Goal: Task Accomplishment & Management: Use online tool/utility

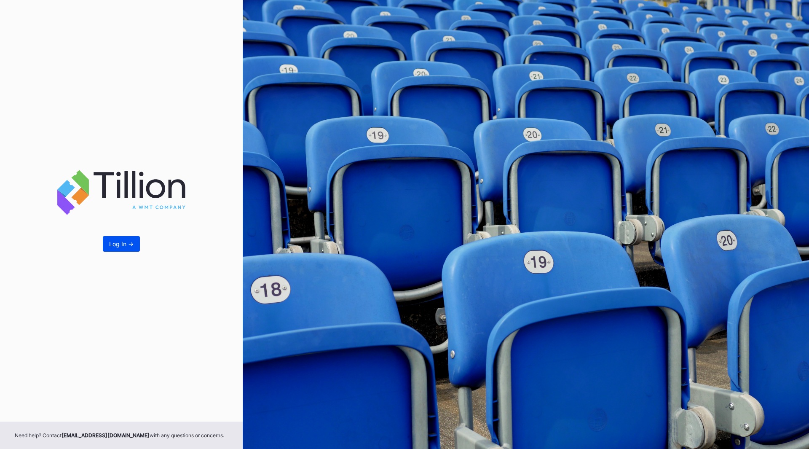
click at [137, 242] on button "Log In ->" at bounding box center [121, 244] width 37 height 16
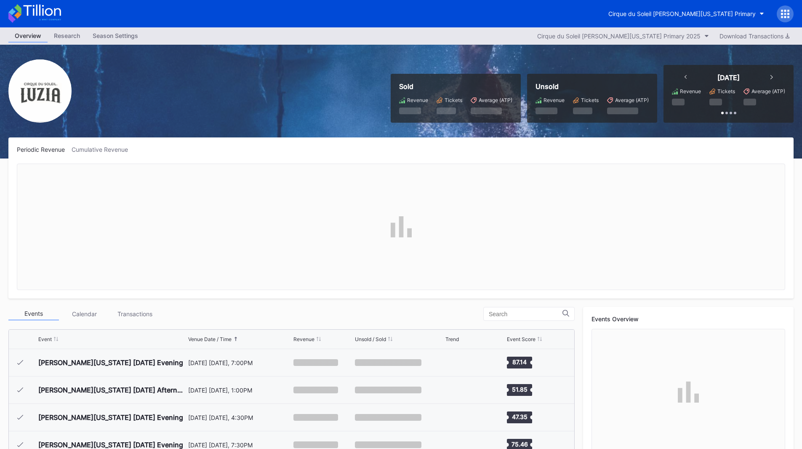
scroll to position [737, 0]
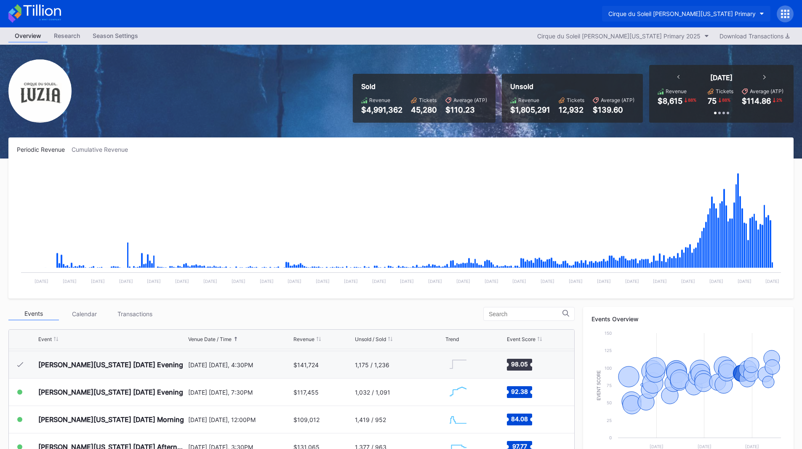
click at [734, 8] on button "Cirque du Soleil [PERSON_NAME][US_STATE] Primary" at bounding box center [686, 14] width 168 height 16
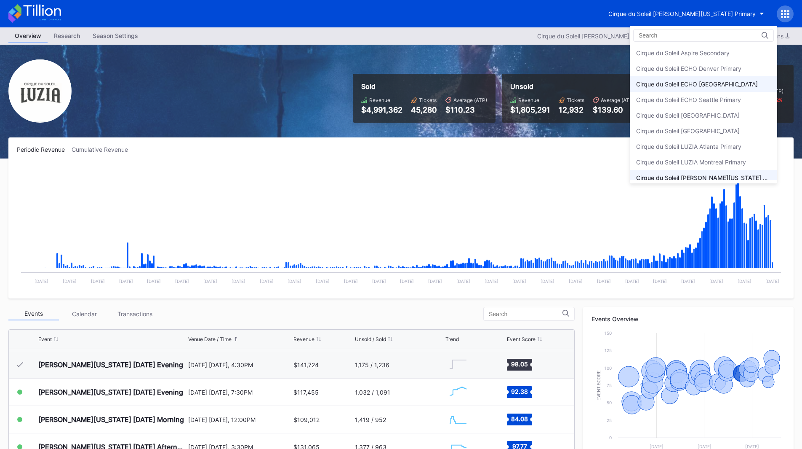
scroll to position [21, 0]
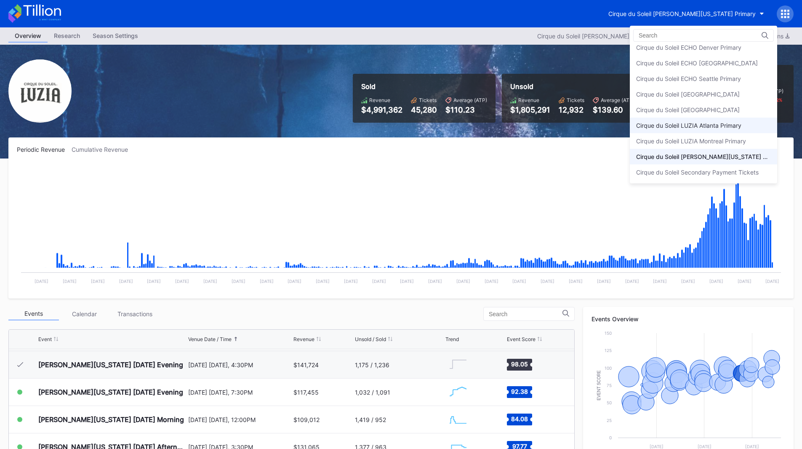
click at [740, 125] on div "Cirque du Soleil LUZIA Atlanta Primary" at bounding box center [688, 125] width 105 height 7
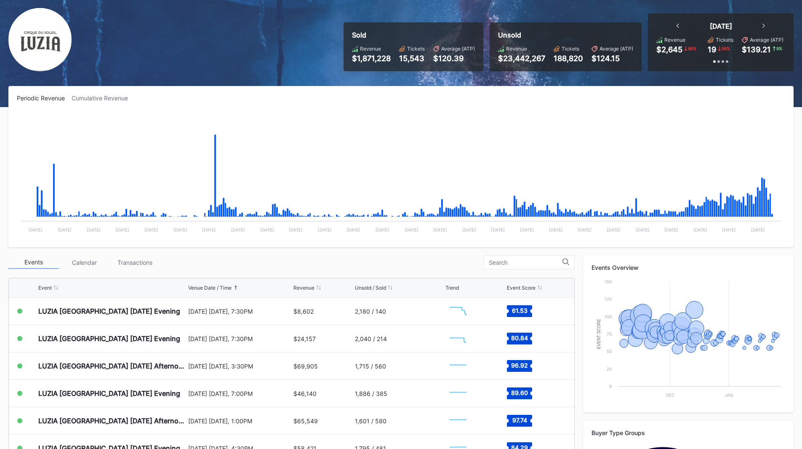
scroll to position [84, 0]
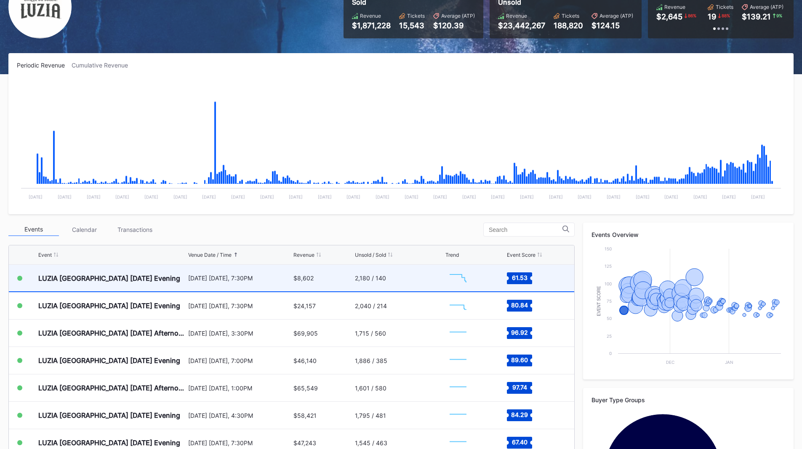
click at [175, 277] on div "LUZIA [GEOGRAPHIC_DATA] [DATE] Evening" at bounding box center [112, 277] width 148 height 27
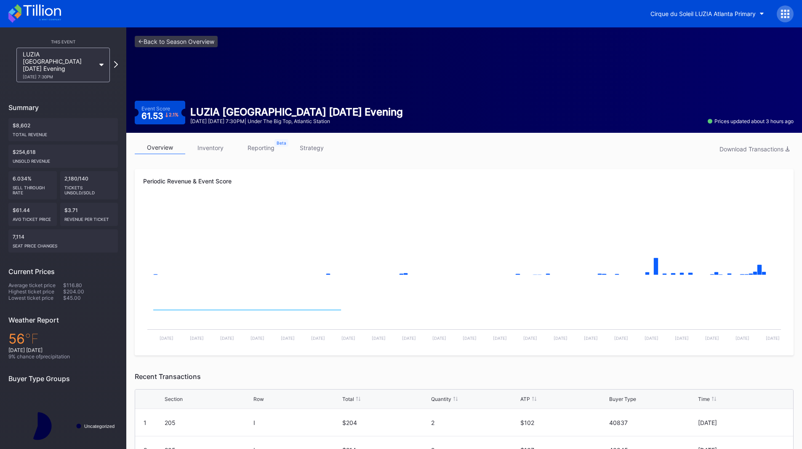
click at [302, 152] on link "strategy" at bounding box center [311, 147] width 51 height 13
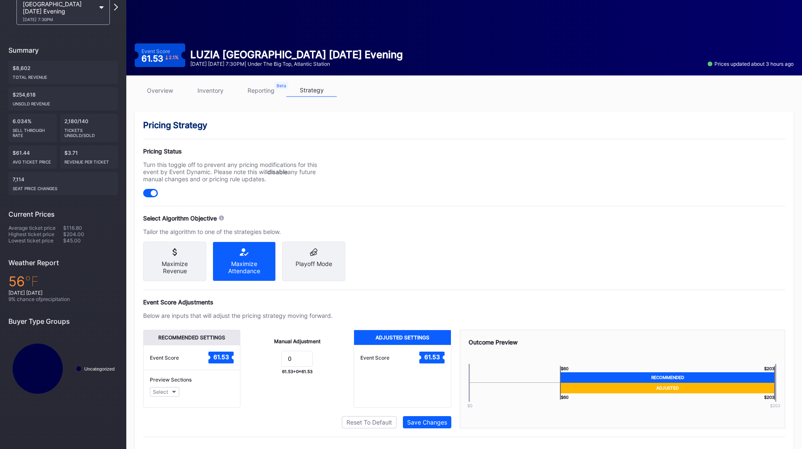
scroll to position [78, 0]
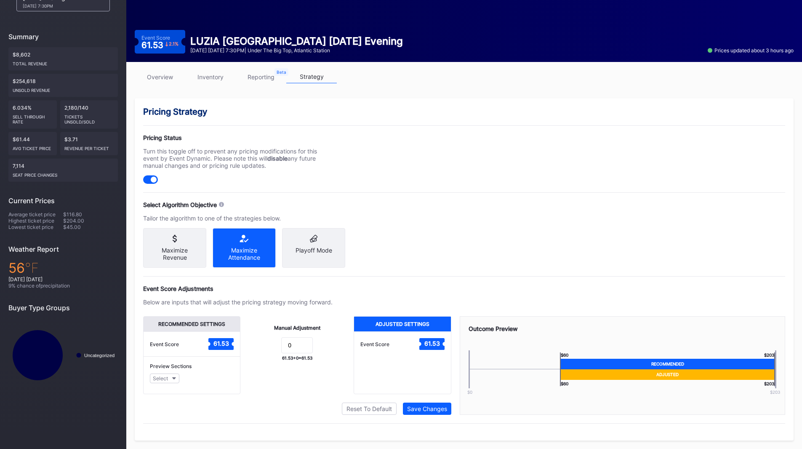
click at [180, 246] on div "Maximize Revenue" at bounding box center [175, 253] width 50 height 14
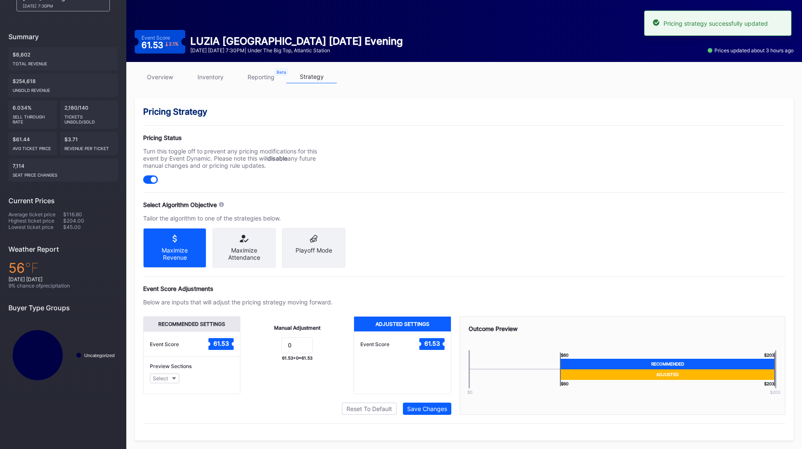
scroll to position [0, 0]
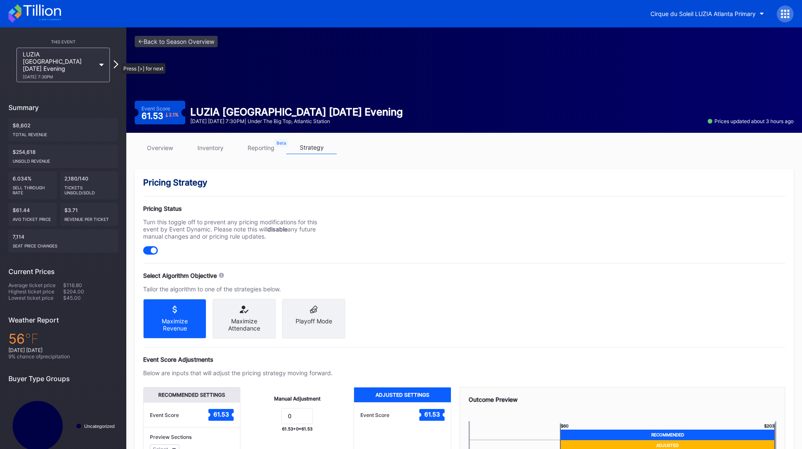
click at [117, 60] on icon at bounding box center [116, 64] width 5 height 8
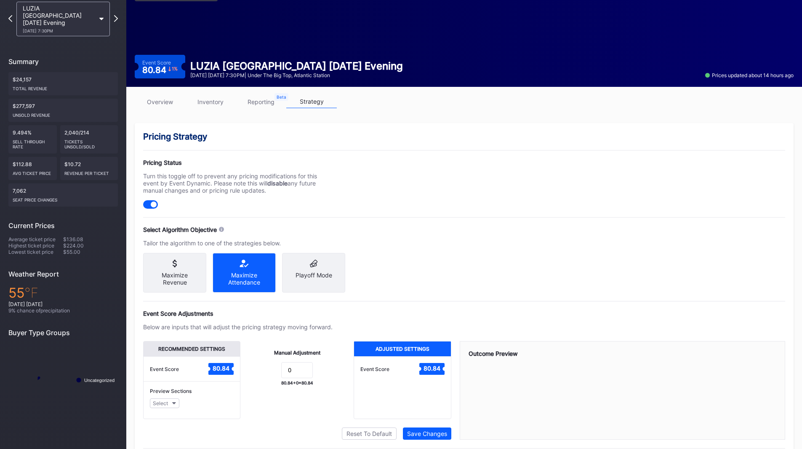
scroll to position [78, 0]
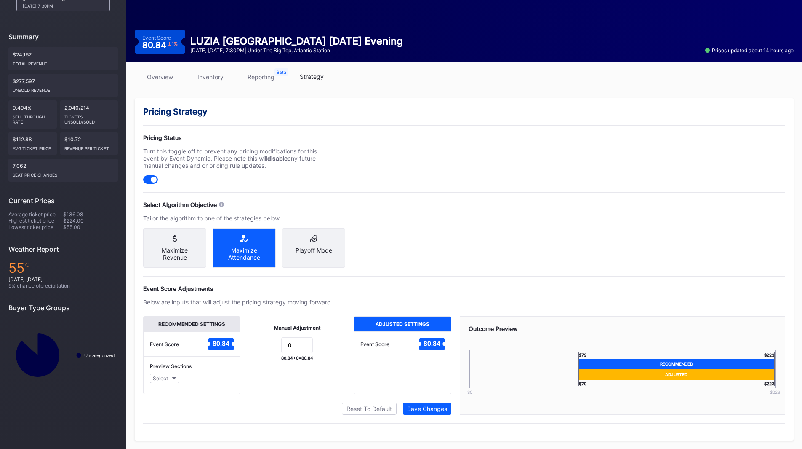
click at [165, 248] on div "Maximize Revenue" at bounding box center [175, 253] width 50 height 14
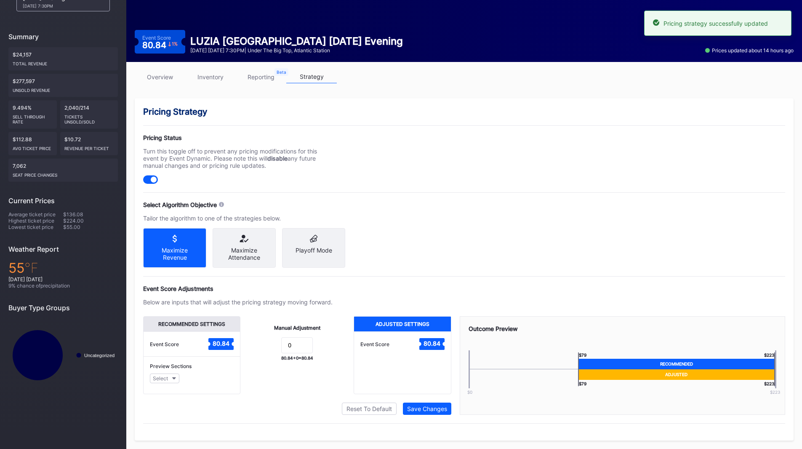
scroll to position [0, 0]
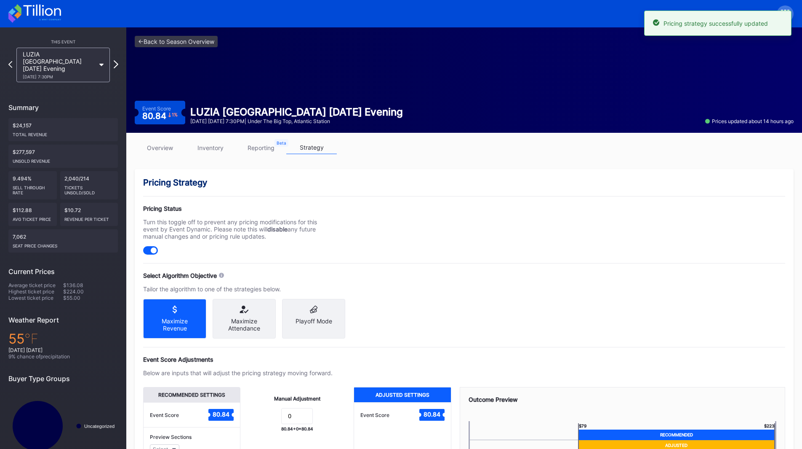
click at [116, 60] on icon at bounding box center [116, 64] width 5 height 8
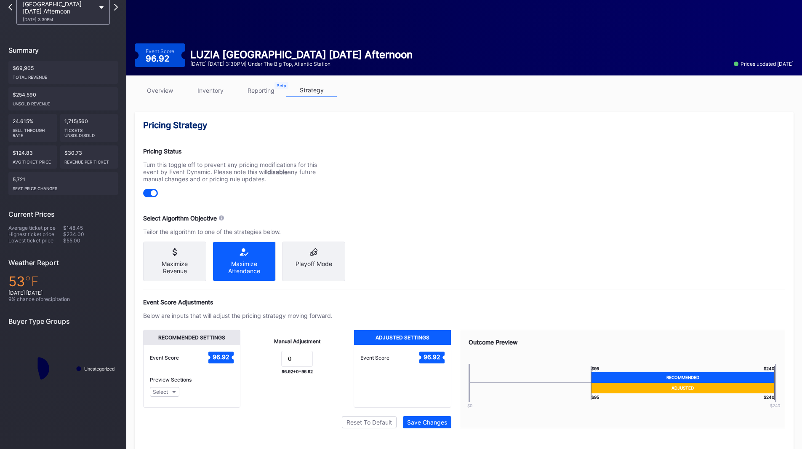
scroll to position [78, 0]
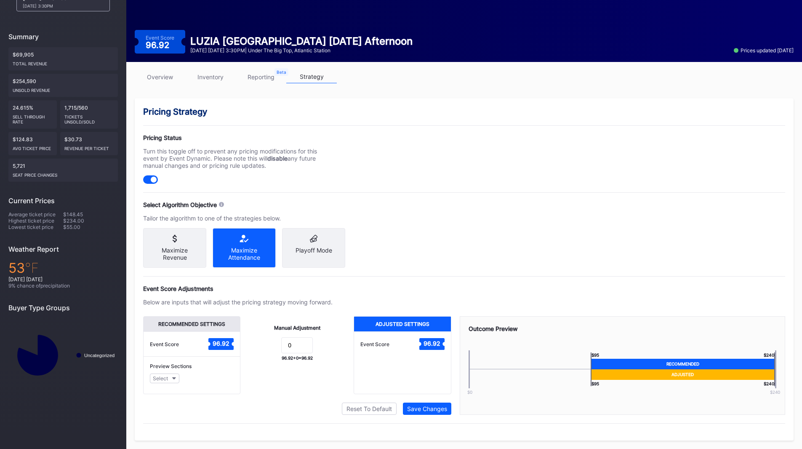
click at [208, 262] on div "Pricing Strategy Pricing Status Turn this toggle off to prevent any pricing mod…" at bounding box center [464, 269] width 659 height 342
click at [192, 251] on div "Maximize Revenue" at bounding box center [175, 253] width 50 height 14
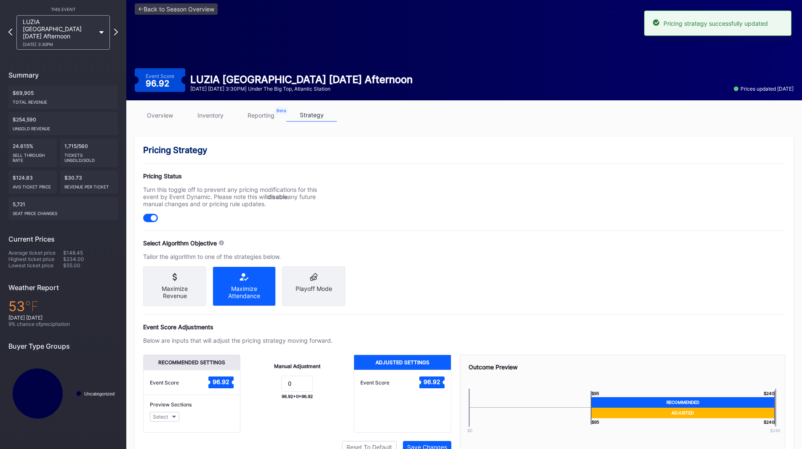
scroll to position [0, 0]
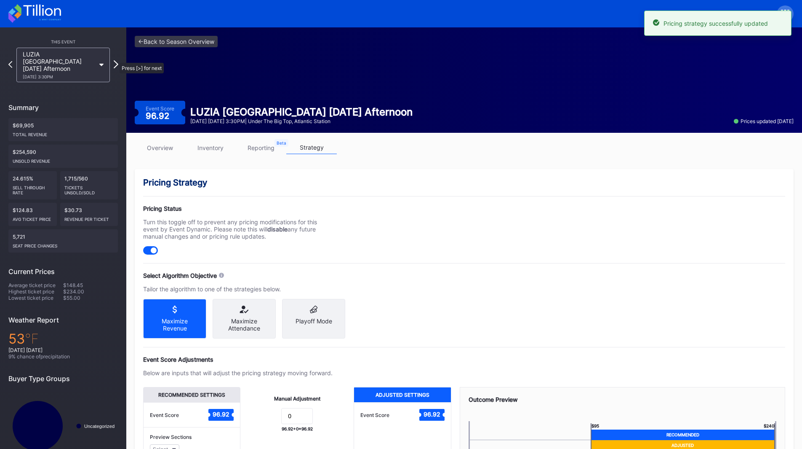
click at [115, 60] on icon at bounding box center [116, 64] width 5 height 8
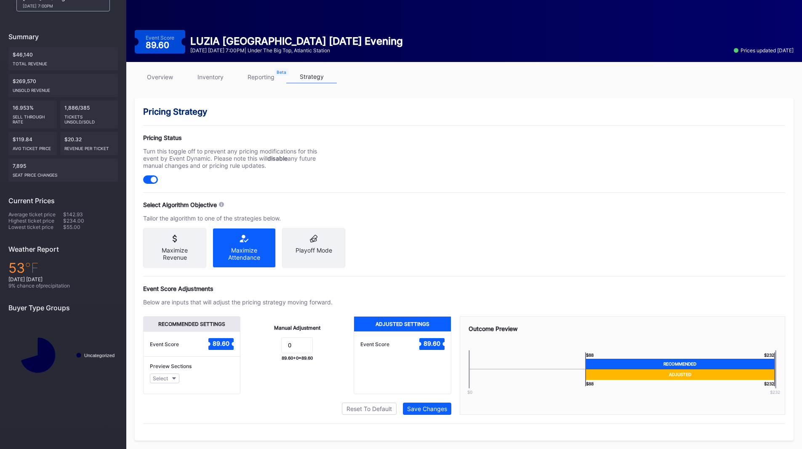
click at [175, 250] on div "Maximize Revenue" at bounding box center [175, 253] width 50 height 14
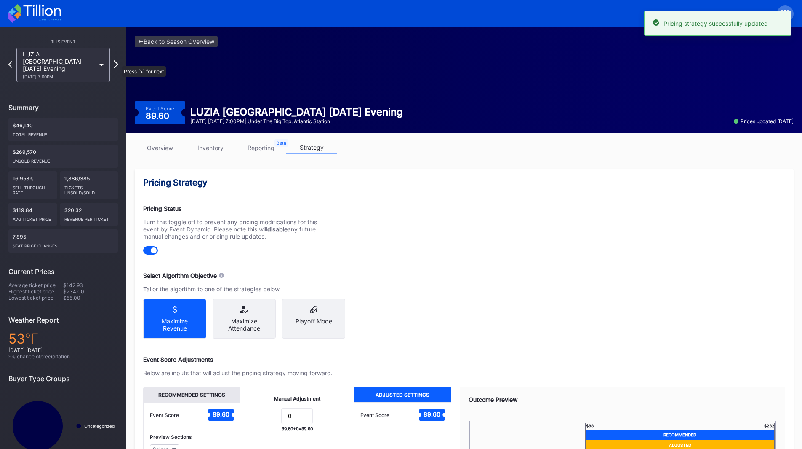
click at [118, 62] on icon at bounding box center [116, 64] width 5 height 8
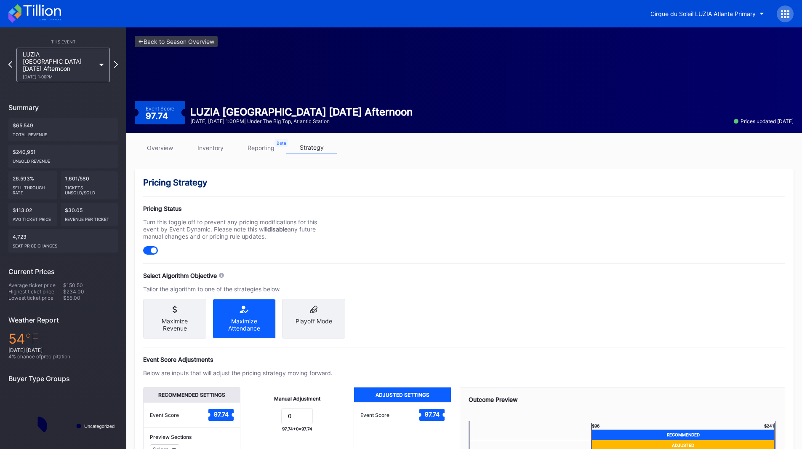
click at [185, 313] on div "Maximize Revenue" at bounding box center [174, 319] width 63 height 40
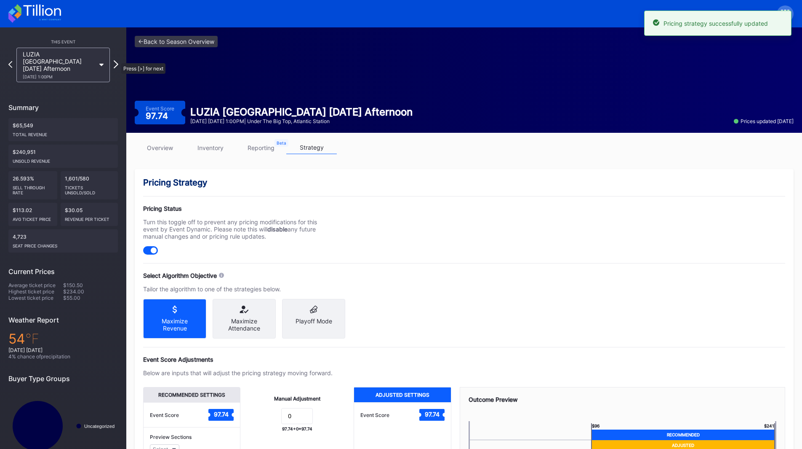
click at [117, 60] on icon at bounding box center [116, 64] width 5 height 8
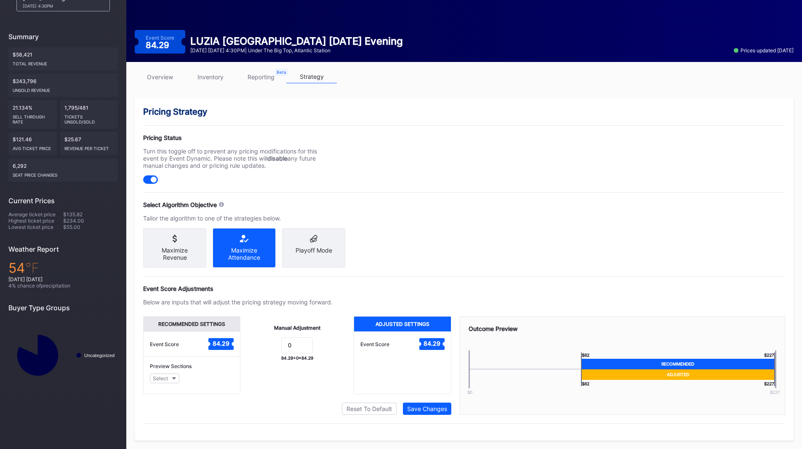
click at [179, 235] on icon at bounding box center [175, 239] width 50 height 8
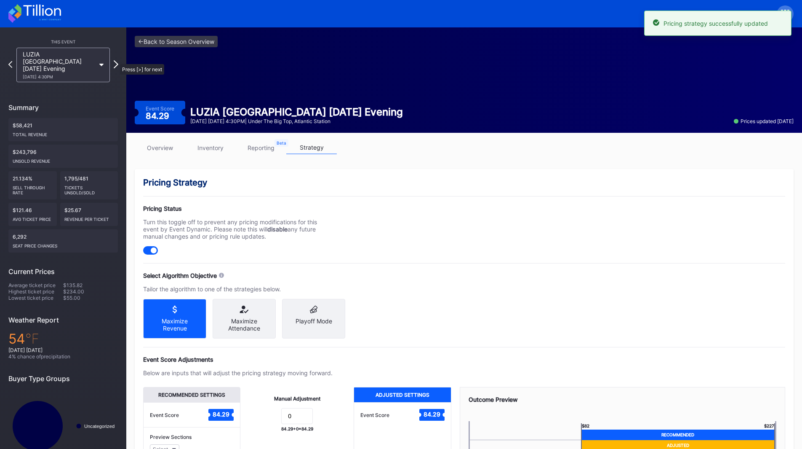
click at [115, 60] on icon at bounding box center [116, 64] width 5 height 8
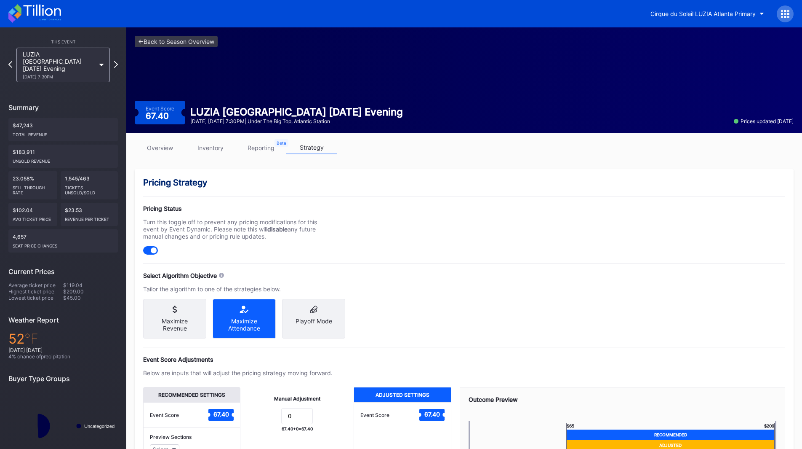
click at [184, 314] on div "Maximize Revenue" at bounding box center [174, 319] width 63 height 40
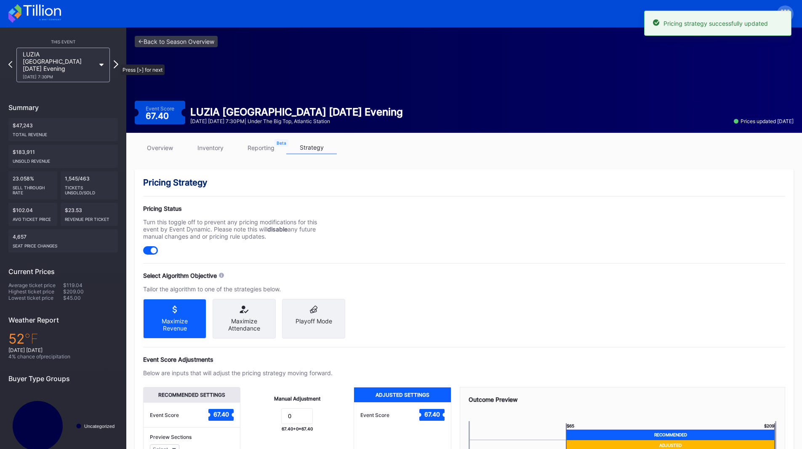
click at [116, 60] on icon at bounding box center [116, 64] width 5 height 8
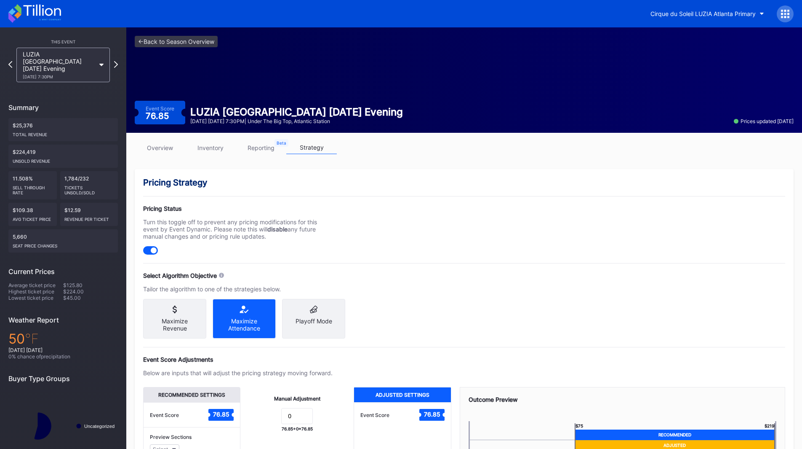
click at [185, 315] on div "Maximize Revenue" at bounding box center [174, 319] width 63 height 40
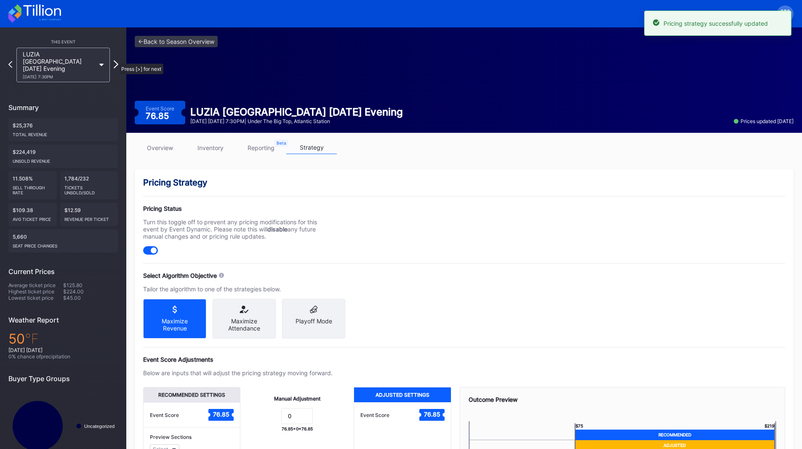
click at [115, 60] on icon at bounding box center [116, 64] width 5 height 8
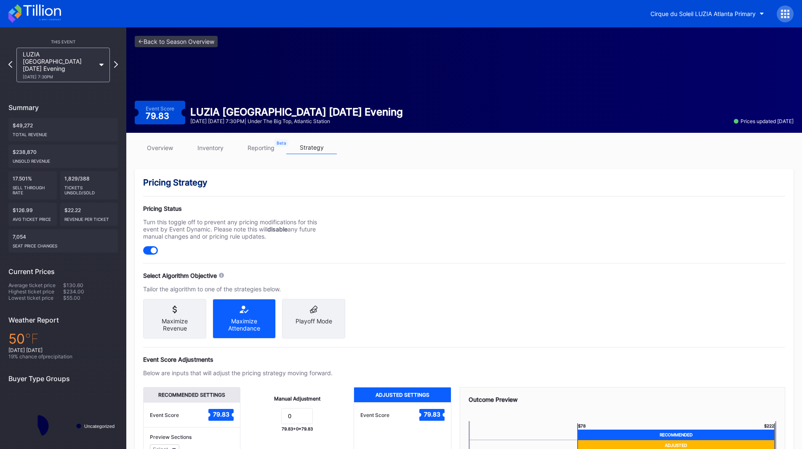
click at [184, 317] on div "Maximize Revenue" at bounding box center [174, 319] width 63 height 40
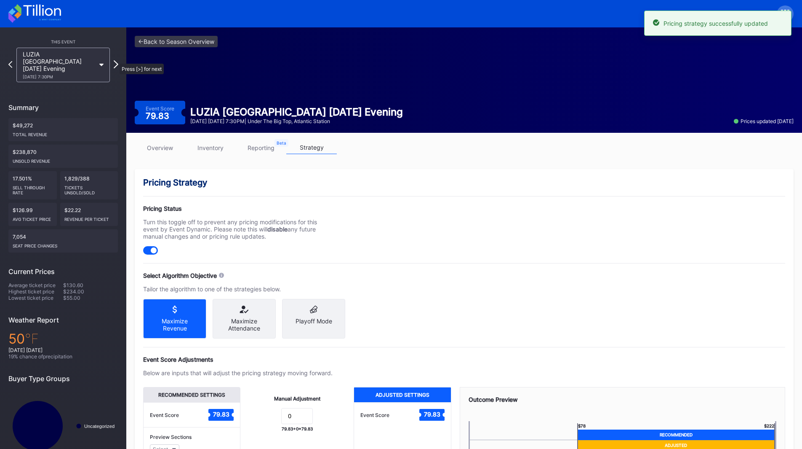
click at [115, 60] on icon at bounding box center [116, 64] width 5 height 8
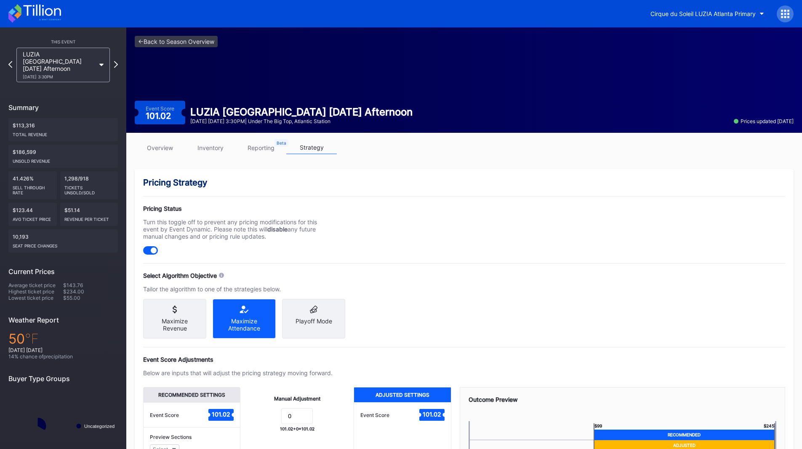
click at [163, 317] on div "Maximize Revenue" at bounding box center [174, 319] width 63 height 40
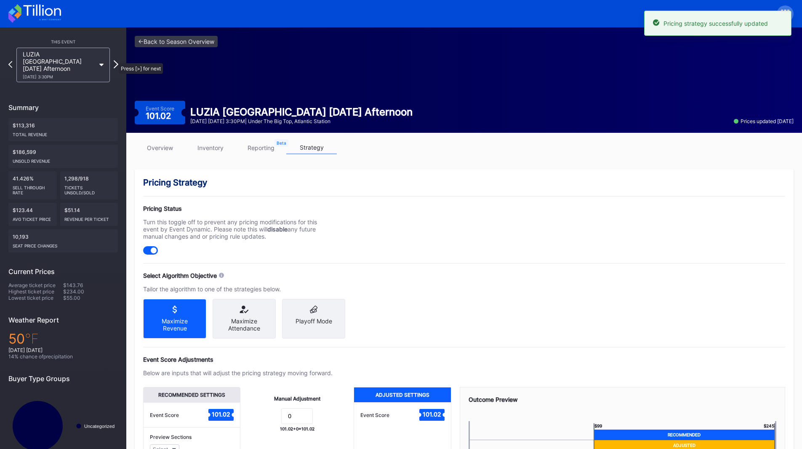
click at [115, 60] on icon at bounding box center [116, 64] width 5 height 8
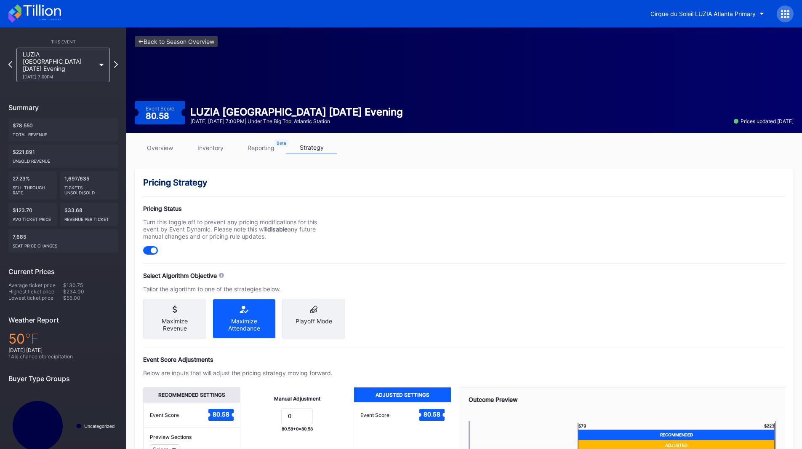
click at [203, 320] on div "Maximize Revenue" at bounding box center [174, 319] width 63 height 40
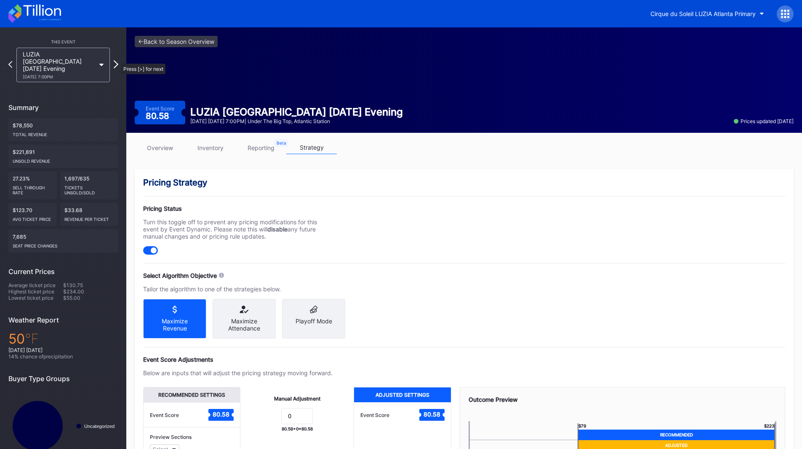
click at [117, 60] on icon at bounding box center [116, 64] width 5 height 8
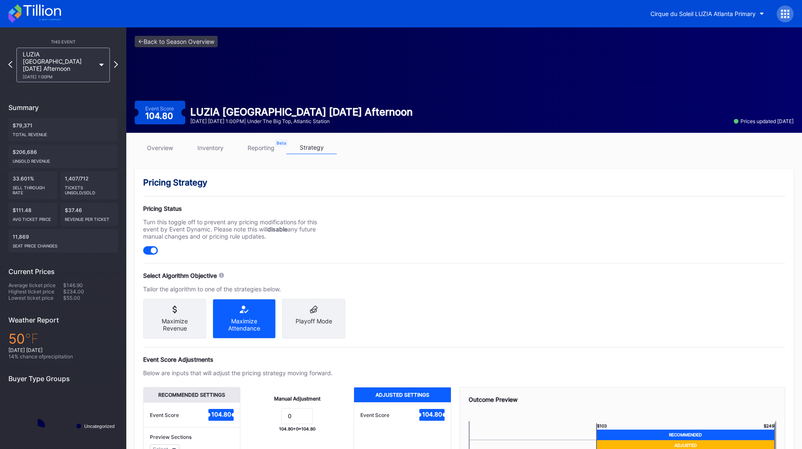
click at [176, 323] on div "Maximize Revenue" at bounding box center [175, 324] width 50 height 14
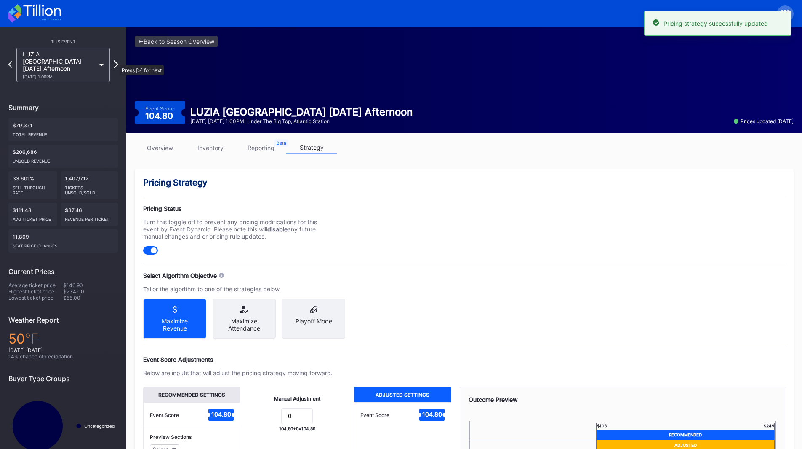
click at [115, 61] on icon at bounding box center [116, 64] width 5 height 8
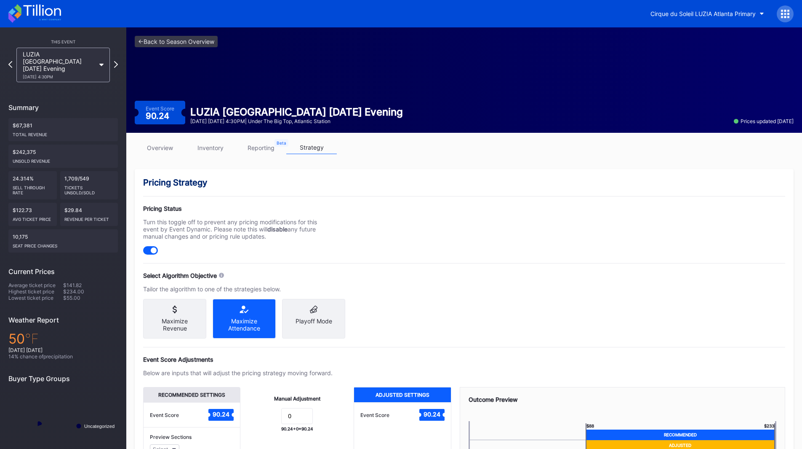
click at [189, 305] on icon at bounding box center [175, 309] width 50 height 8
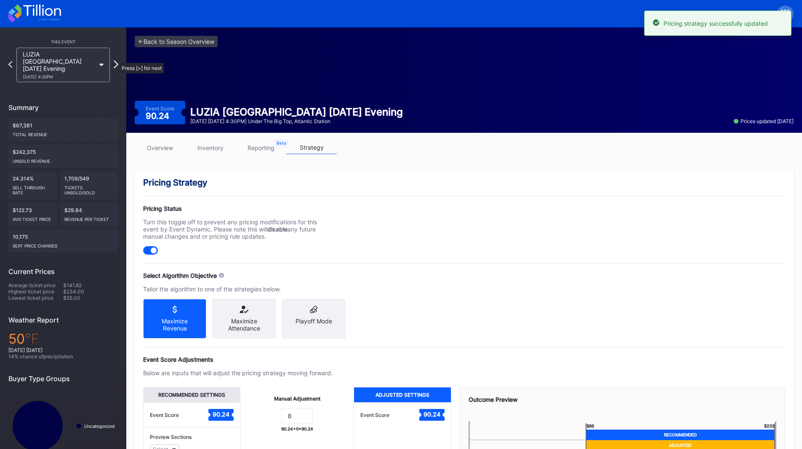
click at [115, 60] on icon at bounding box center [116, 64] width 5 height 8
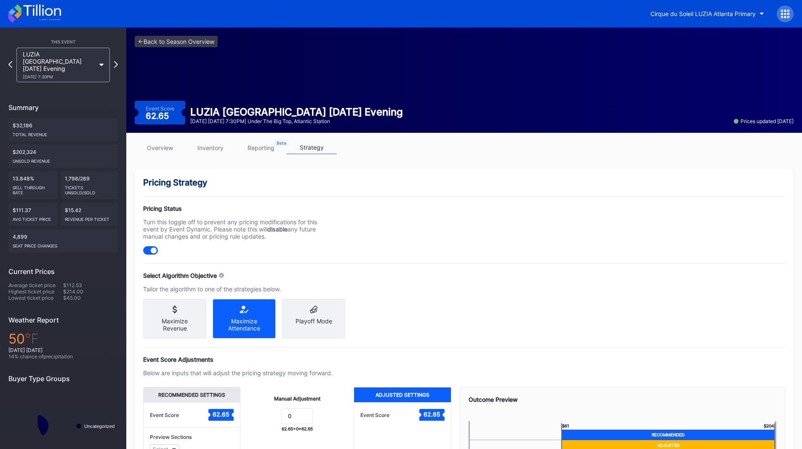
click at [195, 310] on icon at bounding box center [175, 309] width 50 height 8
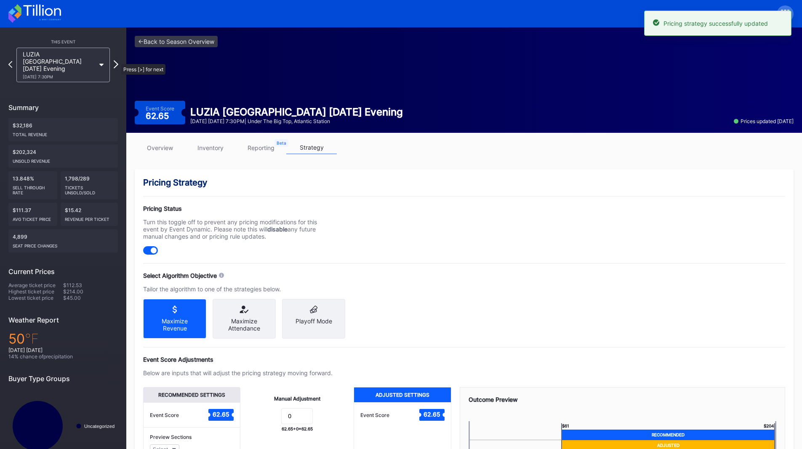
click at [117, 60] on icon at bounding box center [116, 64] width 5 height 8
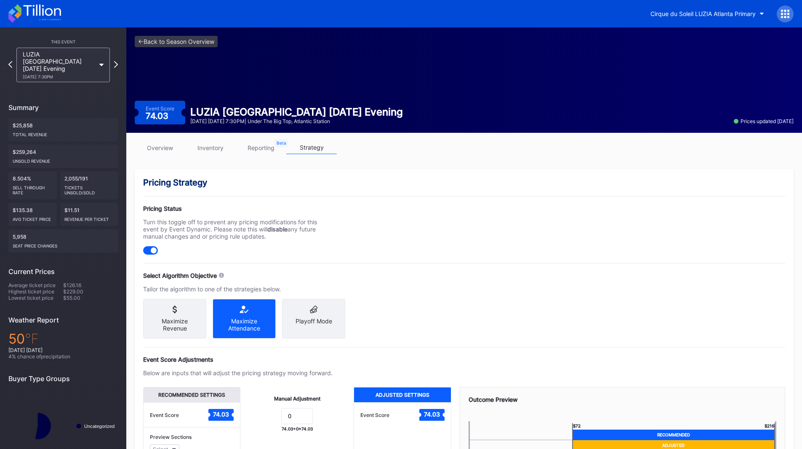
click at [177, 319] on div "Maximize Revenue" at bounding box center [175, 324] width 50 height 14
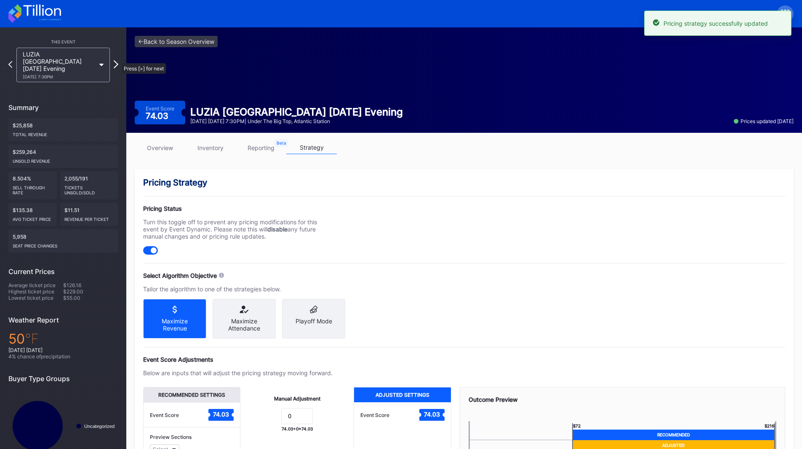
click at [118, 60] on icon at bounding box center [116, 64] width 5 height 8
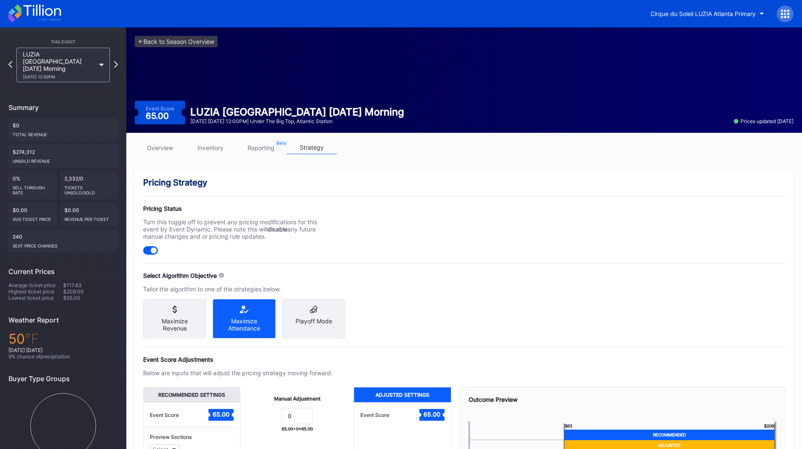
click at [167, 328] on div "Maximize Revenue" at bounding box center [175, 324] width 50 height 14
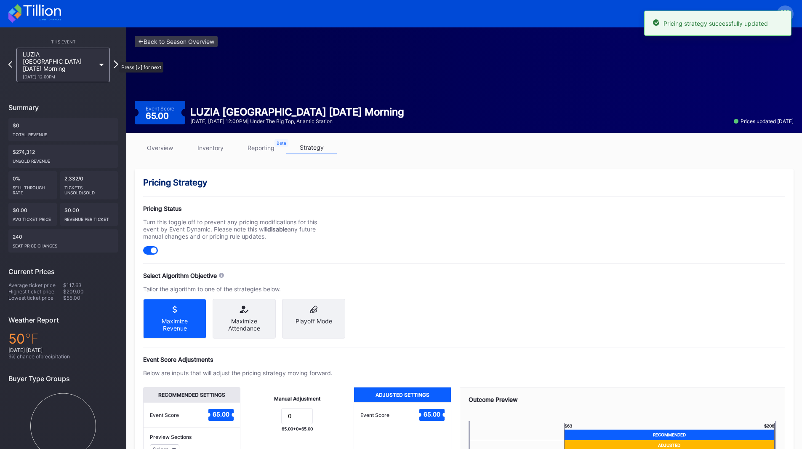
click at [115, 60] on icon at bounding box center [116, 64] width 5 height 8
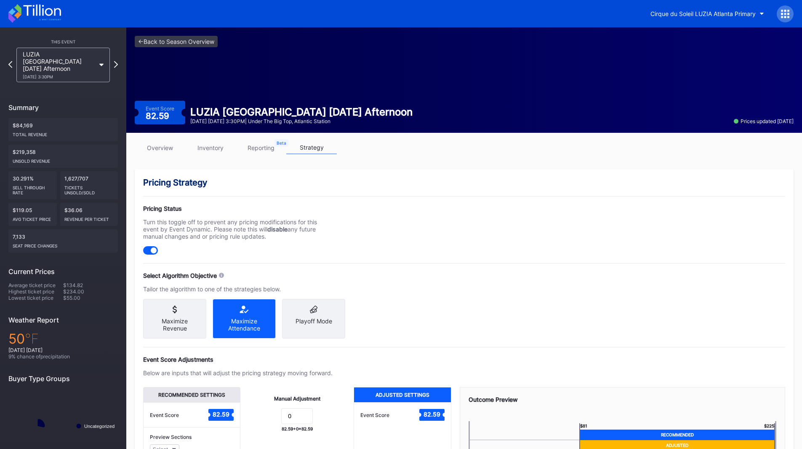
click at [176, 314] on div "Maximize Revenue" at bounding box center [174, 319] width 63 height 40
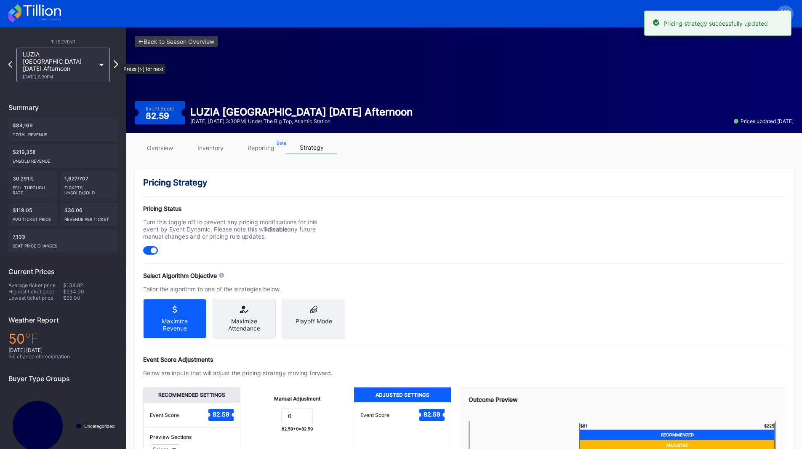
click at [117, 60] on icon at bounding box center [116, 64] width 5 height 8
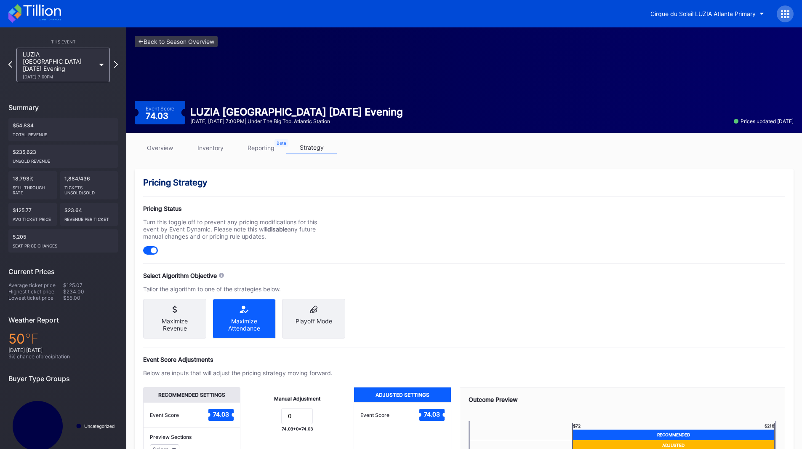
click at [164, 318] on div "Maximize Revenue" at bounding box center [175, 324] width 50 height 14
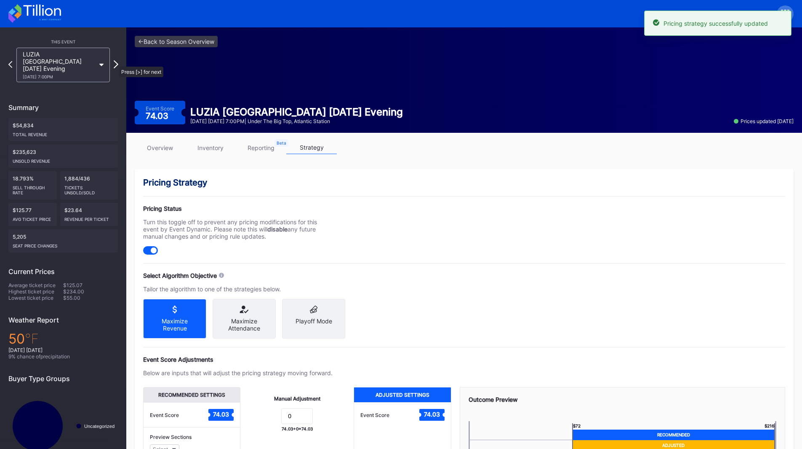
click at [115, 62] on icon at bounding box center [116, 64] width 5 height 8
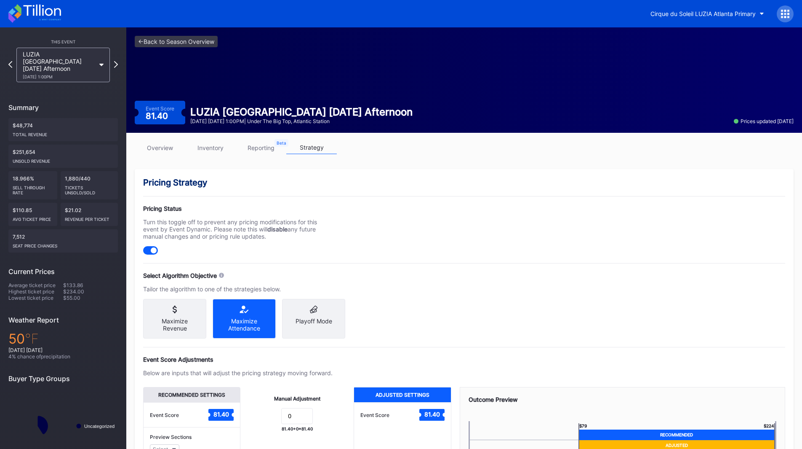
click at [188, 322] on div "Maximize Revenue" at bounding box center [175, 324] width 50 height 14
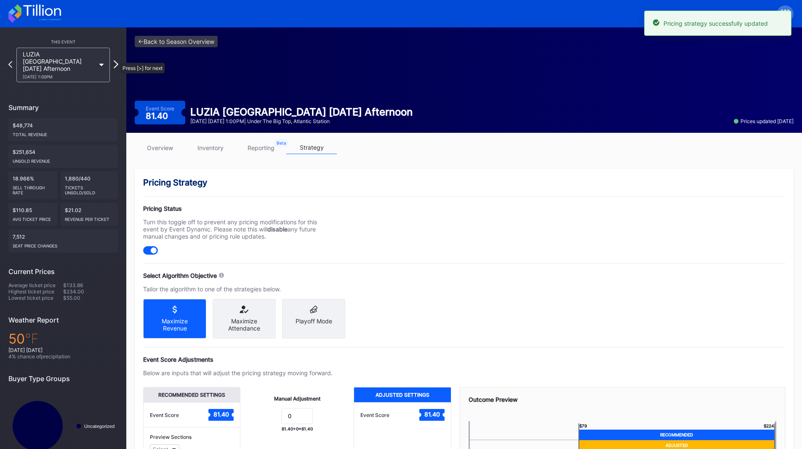
click at [116, 60] on icon at bounding box center [116, 64] width 5 height 8
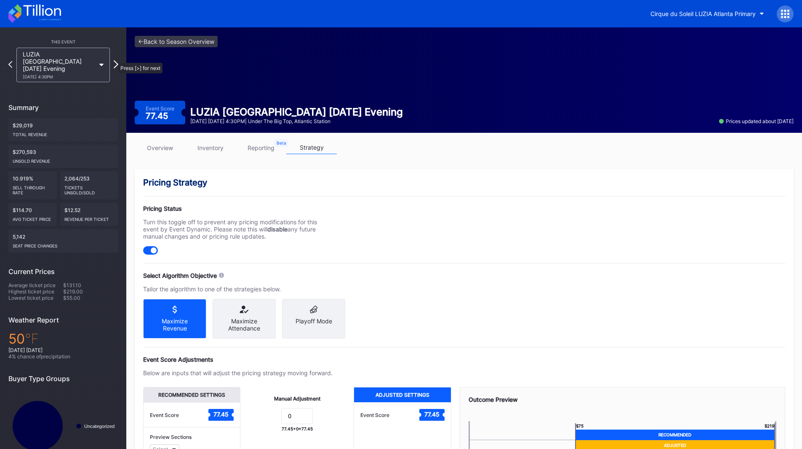
click at [114, 60] on icon at bounding box center [116, 64] width 5 height 8
click at [115, 61] on icon at bounding box center [116, 64] width 4 height 7
